Goal: Information Seeking & Learning: Find specific fact

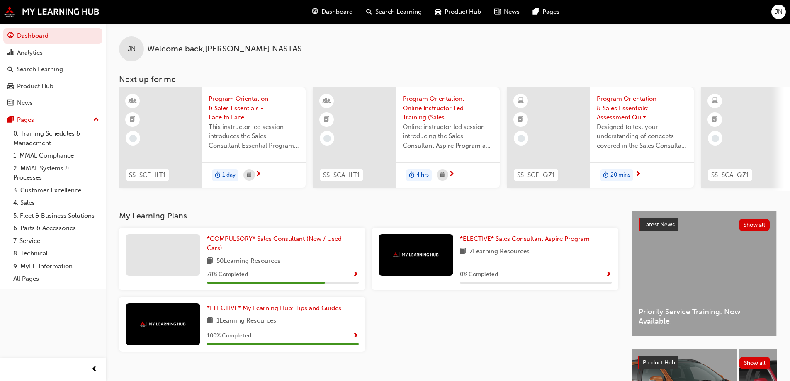
click at [457, 14] on span "Product Hub" at bounding box center [462, 12] width 36 height 10
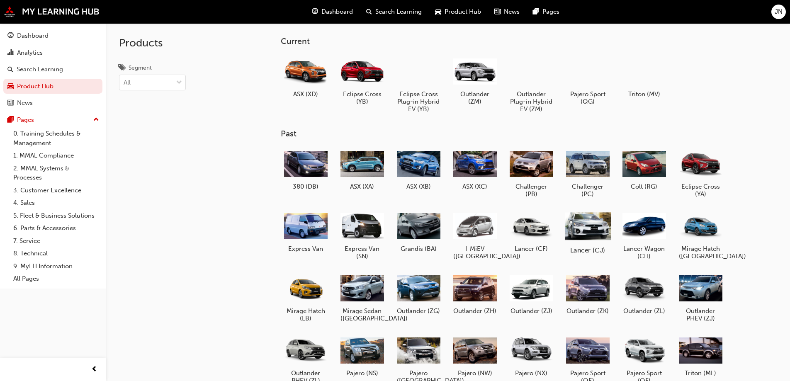
click at [591, 236] on div at bounding box center [587, 225] width 46 height 33
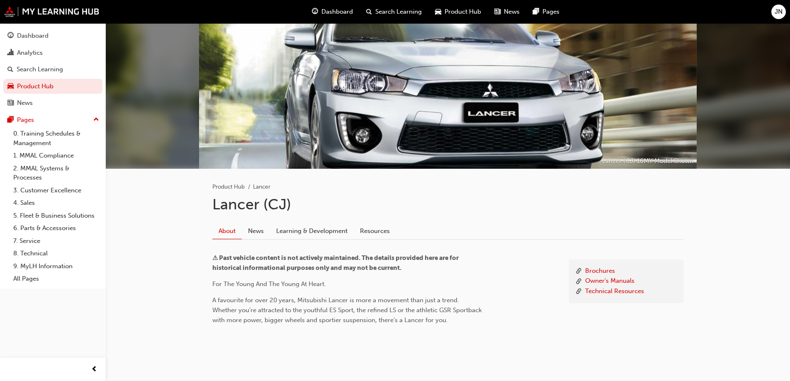
scroll to position [31, 0]
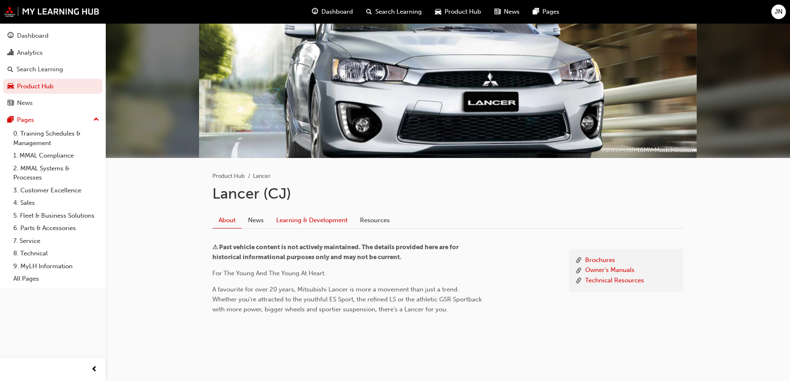
click at [276, 219] on link "Learning & Development" at bounding box center [312, 220] width 84 height 16
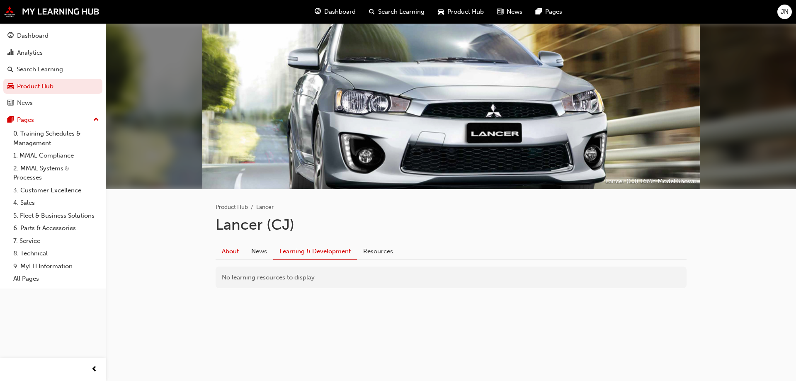
drag, startPoint x: 236, startPoint y: 262, endPoint x: 228, endPoint y: 252, distance: 13.0
click at [232, 259] on div "Product Hub Lancer Lancer (CJ) About News Learning & Development Resources No l…" at bounding box center [450, 252] width 497 height 126
click at [228, 252] on link "About" at bounding box center [230, 251] width 29 height 16
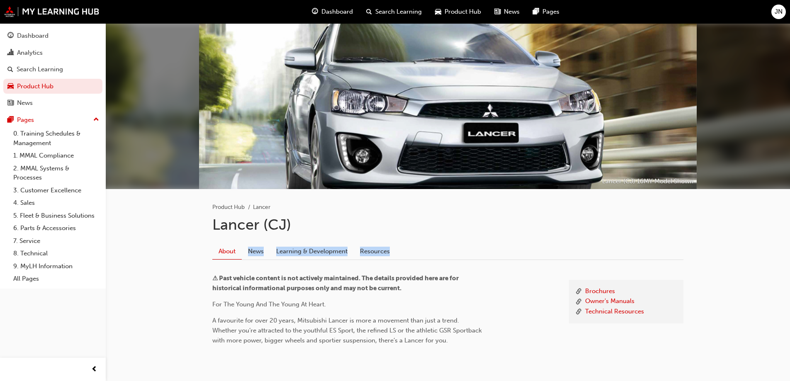
click at [313, 237] on div "About News Learning & Development Resources" at bounding box center [447, 248] width 471 height 23
click at [309, 245] on link "Learning & Development" at bounding box center [312, 251] width 84 height 16
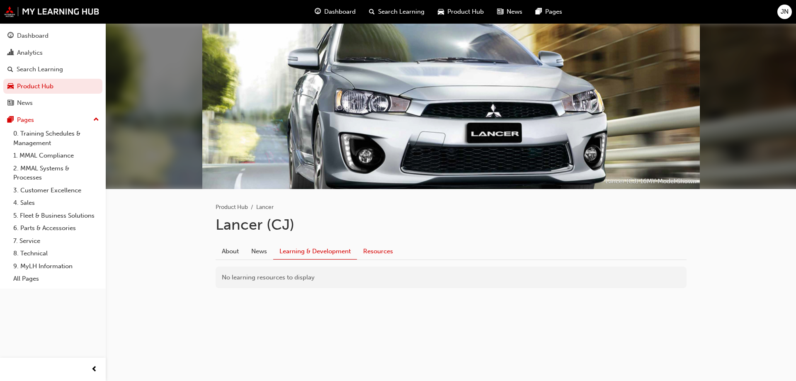
click at [380, 250] on link "Resources" at bounding box center [378, 251] width 42 height 16
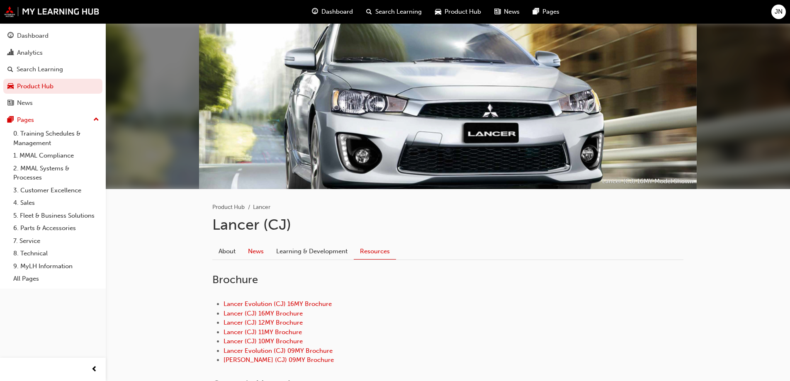
click at [255, 245] on link "News" at bounding box center [256, 251] width 28 height 16
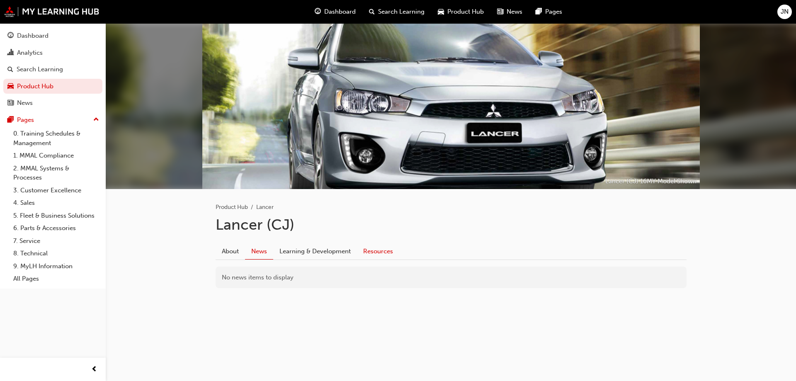
click at [363, 249] on link "Resources" at bounding box center [378, 251] width 42 height 16
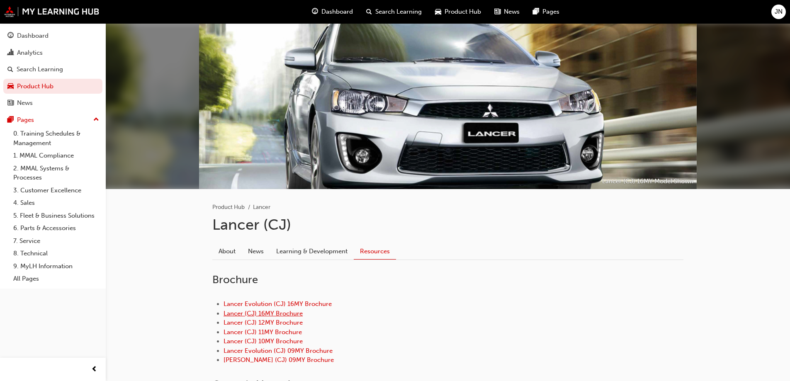
click at [298, 314] on link "Lancer (CJ) 16MY Brochure" at bounding box center [262, 313] width 79 height 7
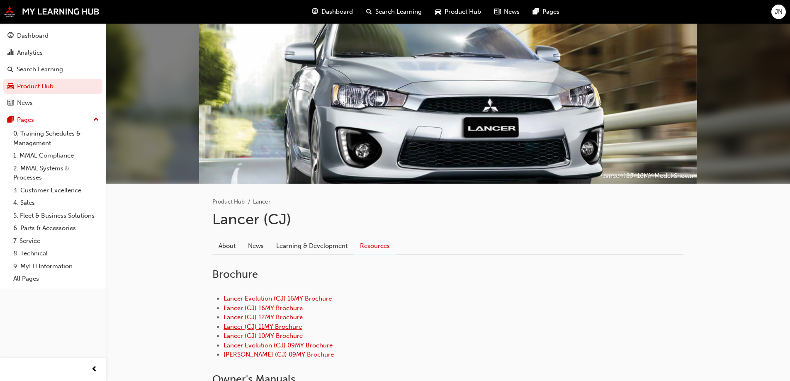
scroll to position [41, 0]
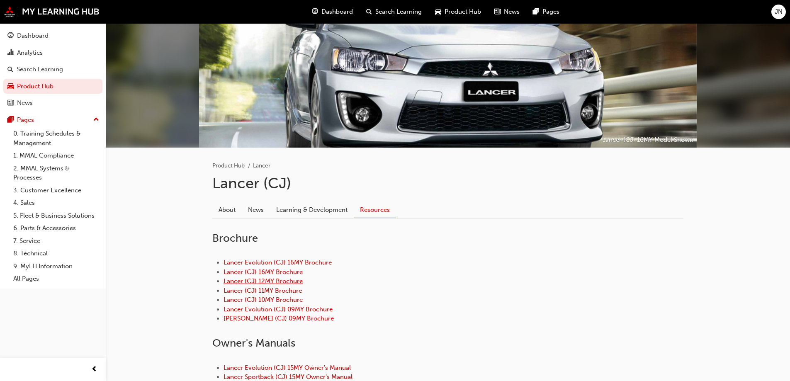
click at [282, 281] on link "Lancer (CJ) 12MY Brochure" at bounding box center [262, 280] width 79 height 7
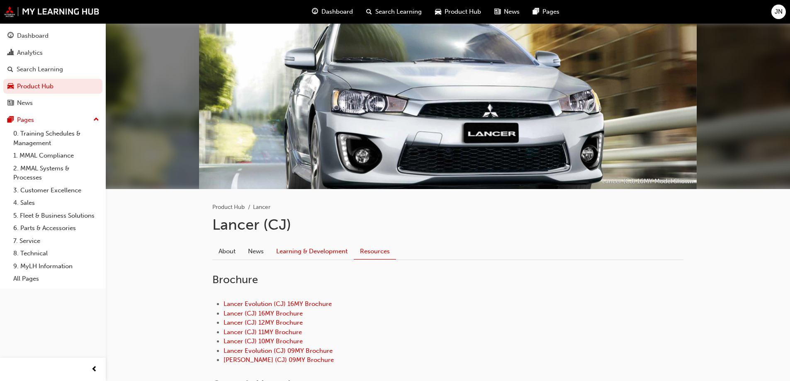
click at [325, 249] on link "Learning & Development" at bounding box center [312, 251] width 84 height 16
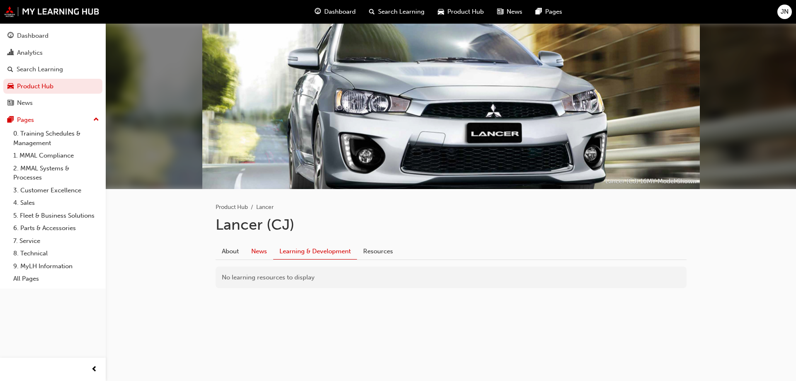
click at [250, 250] on link "News" at bounding box center [259, 251] width 28 height 16
click at [230, 251] on link "About" at bounding box center [230, 251] width 29 height 16
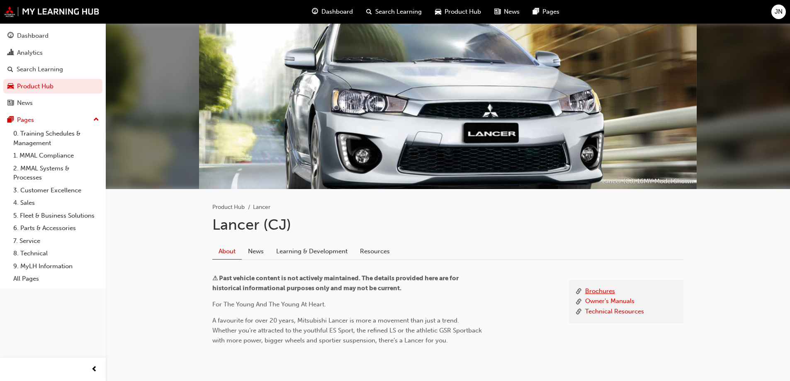
click at [599, 290] on link "Brochures" at bounding box center [600, 291] width 30 height 10
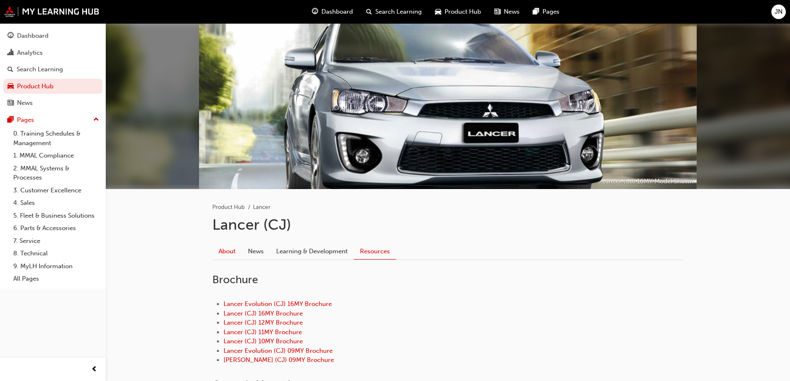
click at [238, 252] on link "About" at bounding box center [226, 251] width 29 height 16
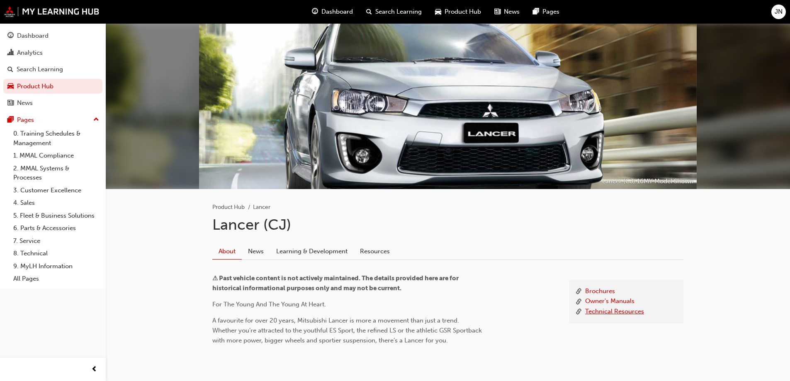
click at [631, 313] on link "Technical Resources" at bounding box center [614, 312] width 59 height 10
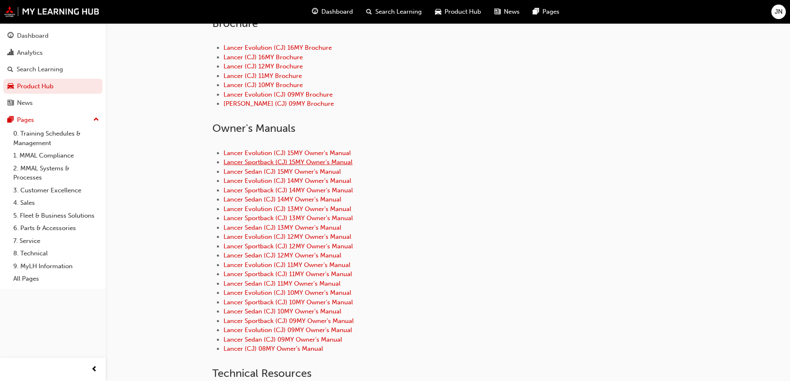
scroll to position [366, 0]
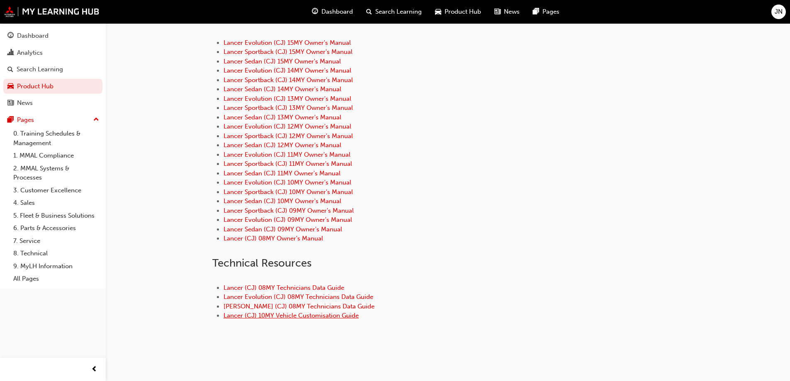
click at [264, 313] on link "Lancer (CJ) 10MY Vehicle Customisation Guide" at bounding box center [290, 315] width 135 height 7
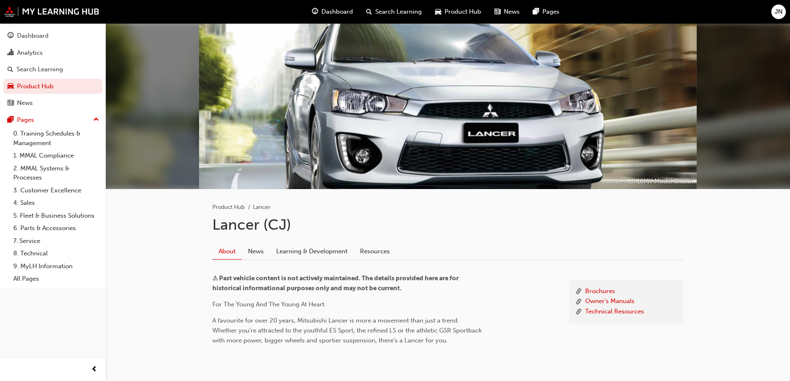
scroll to position [31, 0]
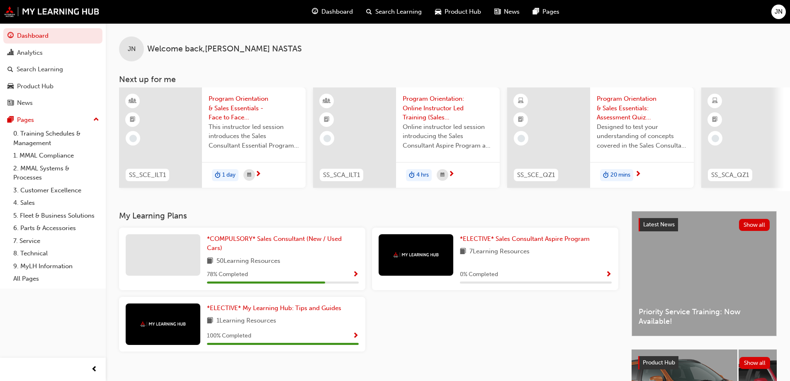
click at [772, 16] on div "JN" at bounding box center [778, 12] width 15 height 15
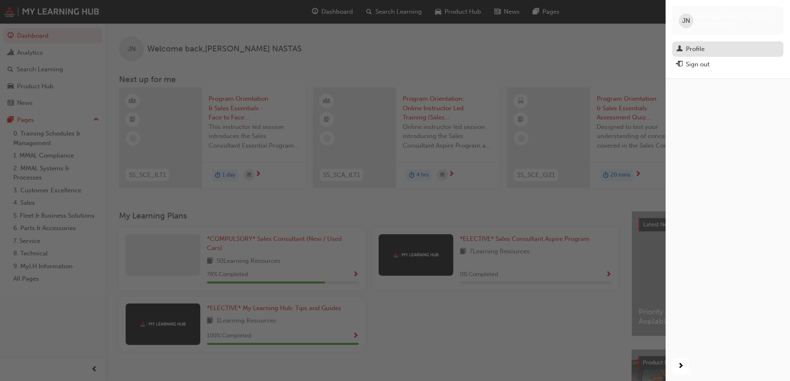
click at [692, 47] on div "Profile" at bounding box center [695, 49] width 19 height 10
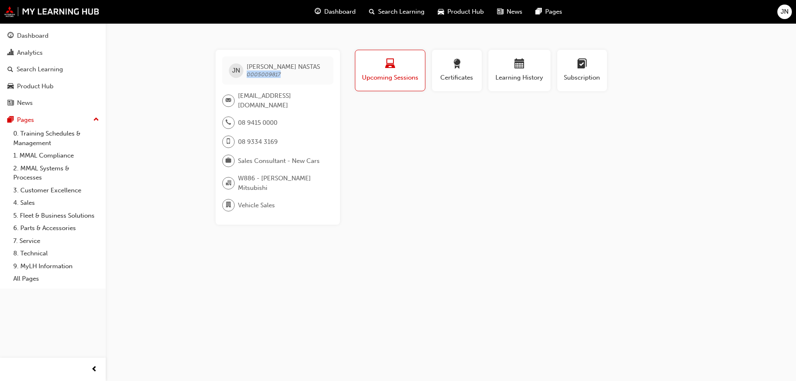
drag, startPoint x: 247, startPoint y: 75, endPoint x: 281, endPoint y: 75, distance: 34.0
click at [281, 75] on span "[PERSON_NAME] 0005009817" at bounding box center [283, 70] width 73 height 15
copy span "0005009817"
click at [778, 8] on div "JN" at bounding box center [784, 12] width 15 height 15
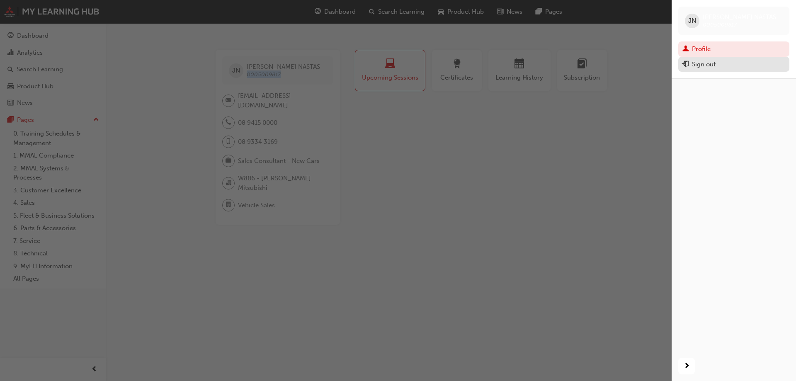
click at [706, 65] on div "Sign out" at bounding box center [704, 65] width 24 height 10
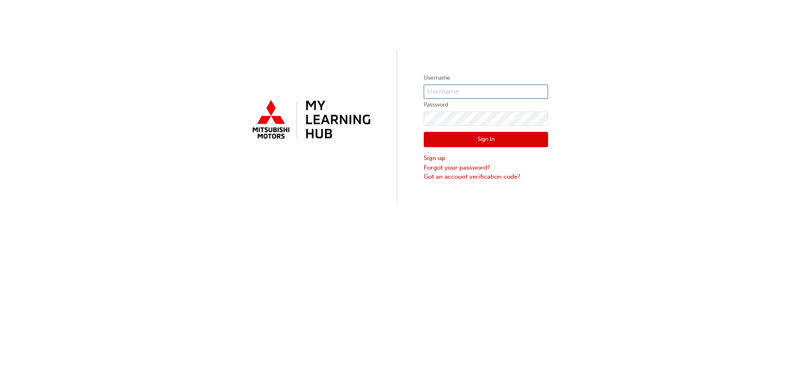
type input "[EMAIL_ADDRESS][DOMAIN_NAME]"
